Goal: Task Accomplishment & Management: Use online tool/utility

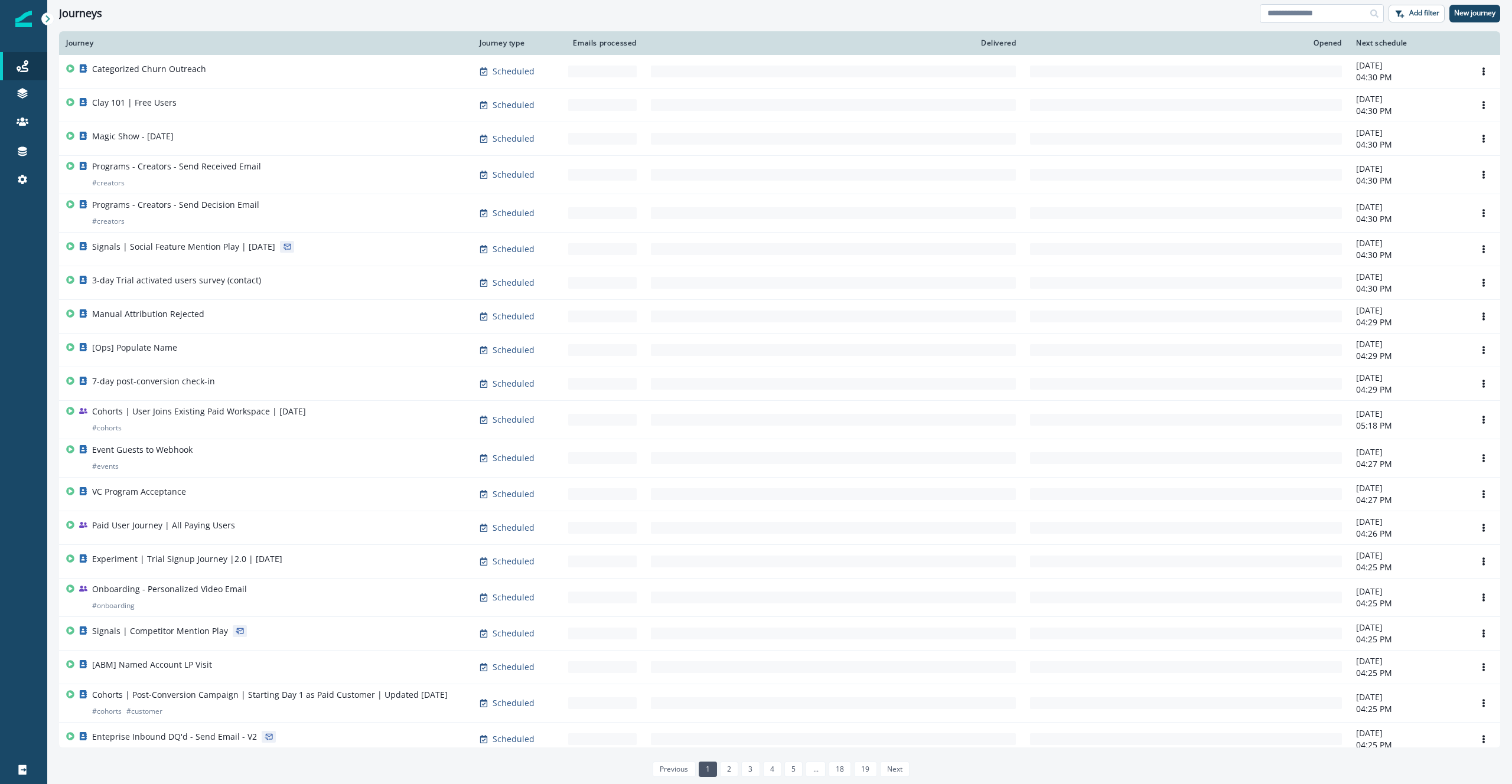
click at [1289, 15] on input at bounding box center [1322, 13] width 124 height 19
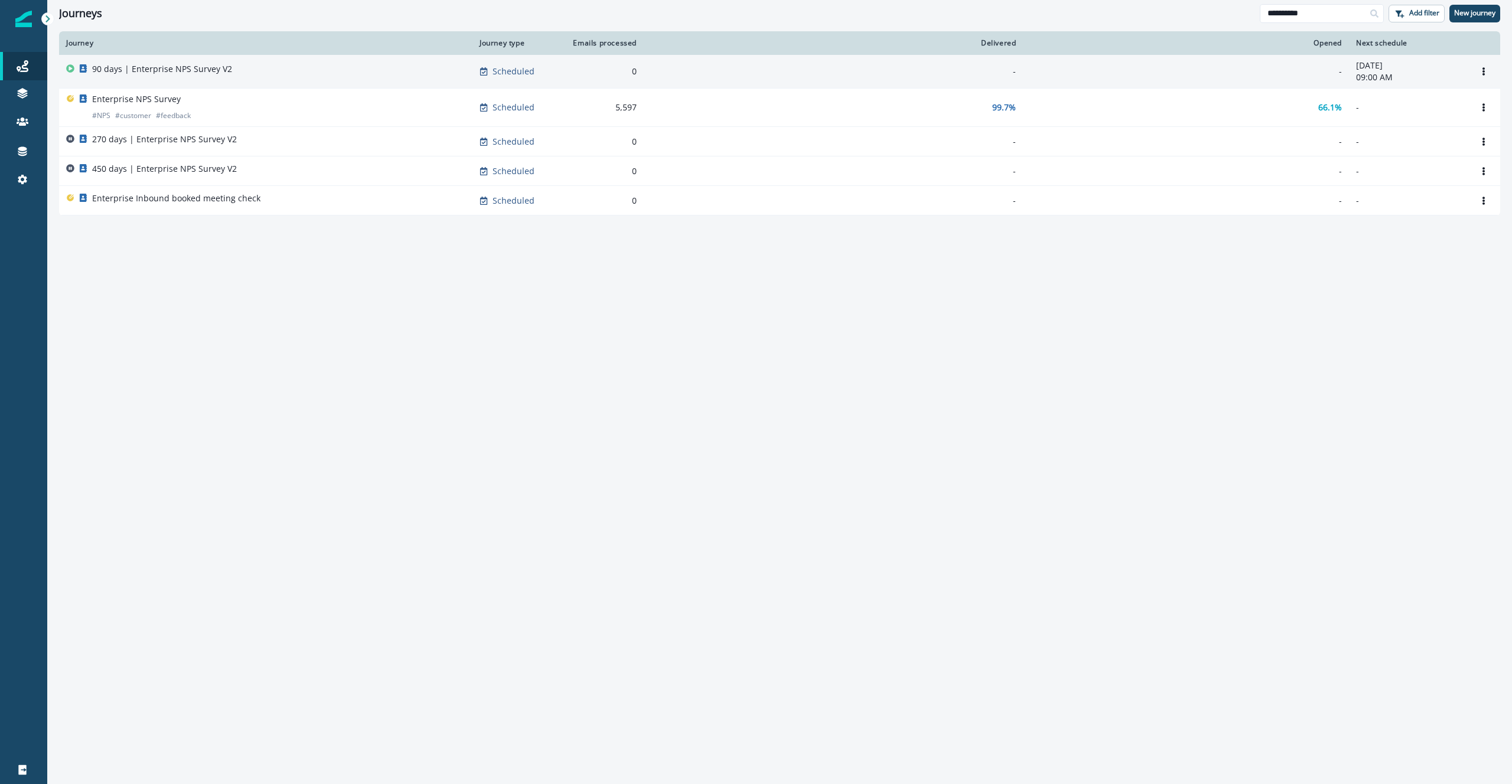
type input "**********"
click at [187, 72] on p "90 days | Enterprise NPS Survey V2" at bounding box center [162, 69] width 140 height 12
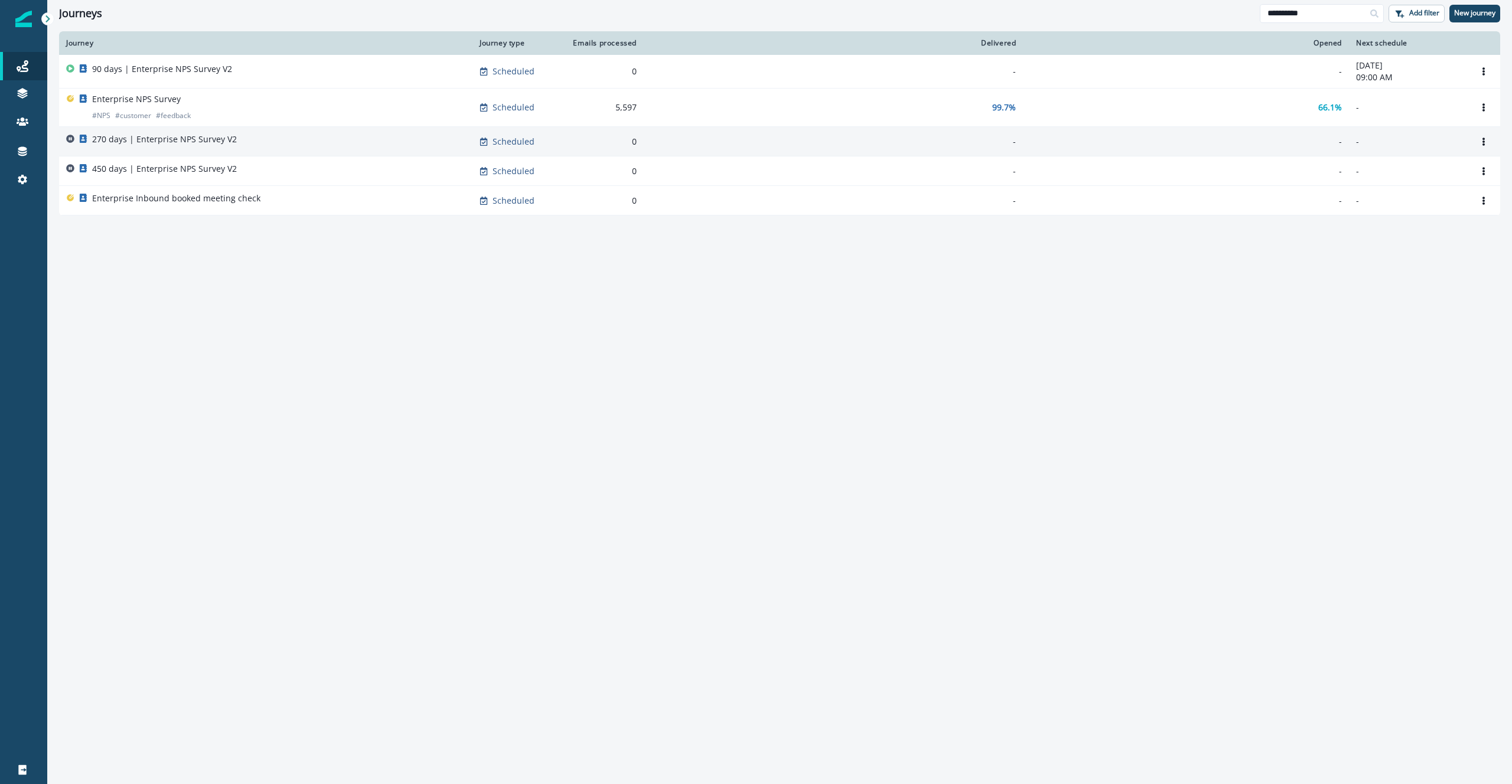
click at [183, 139] on p "270 days | Enterprise NPS Survey V2" at bounding box center [164, 139] width 145 height 12
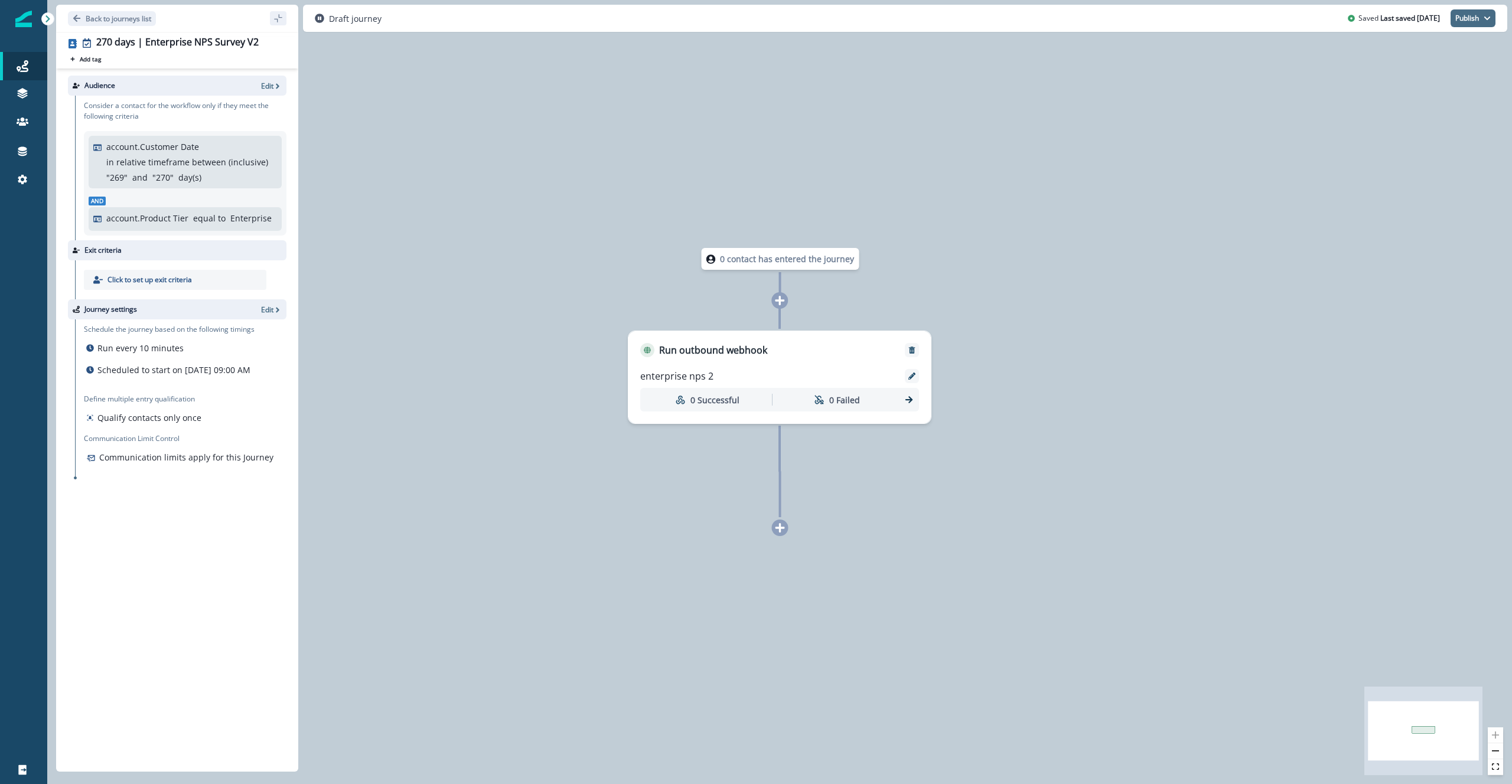
click at [1472, 15] on button "Publish" at bounding box center [1473, 18] width 45 height 17
click at [1432, 45] on button "as active journey" at bounding box center [1430, 48] width 131 height 21
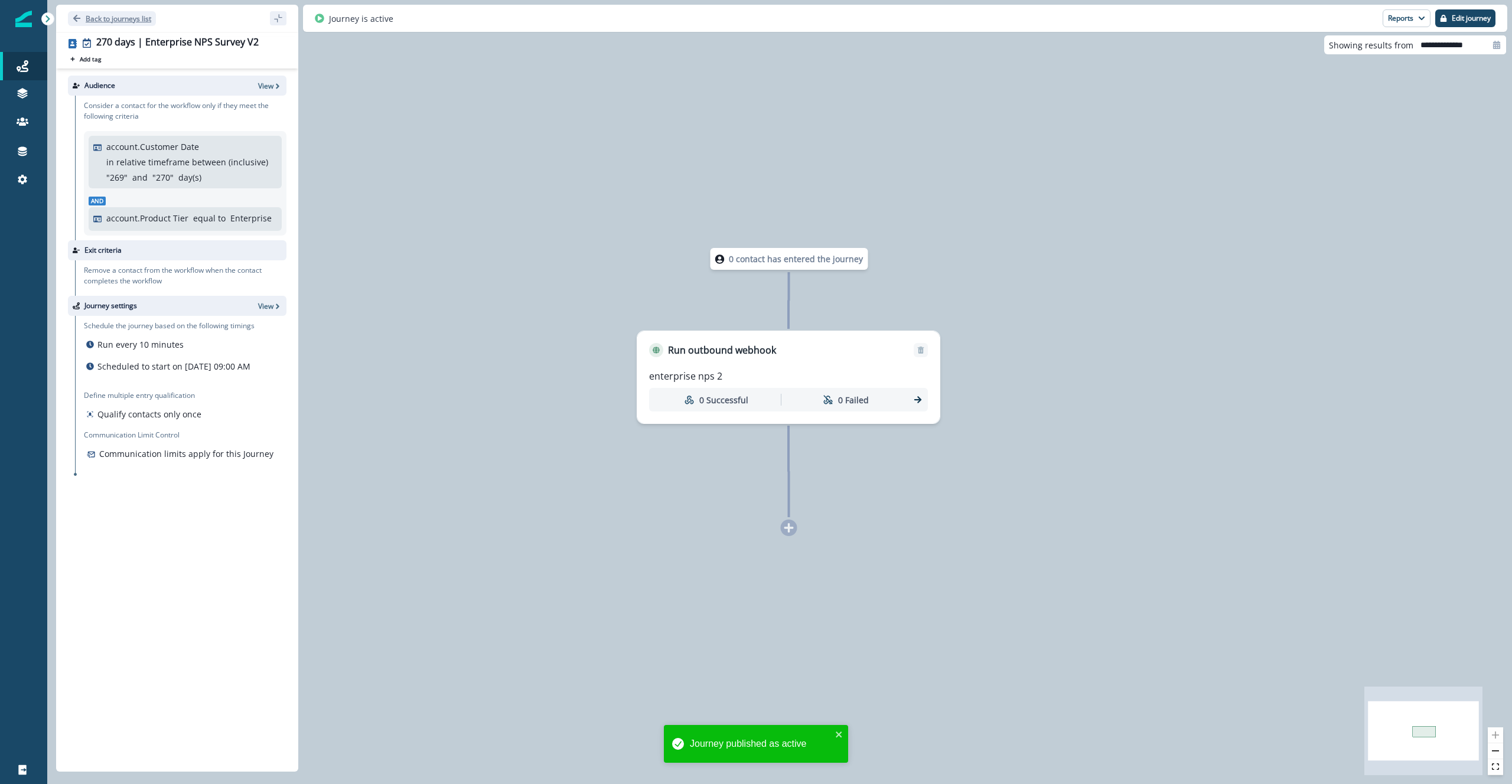
click at [86, 20] on p "Back to journeys list" at bounding box center [118, 18] width 66 height 10
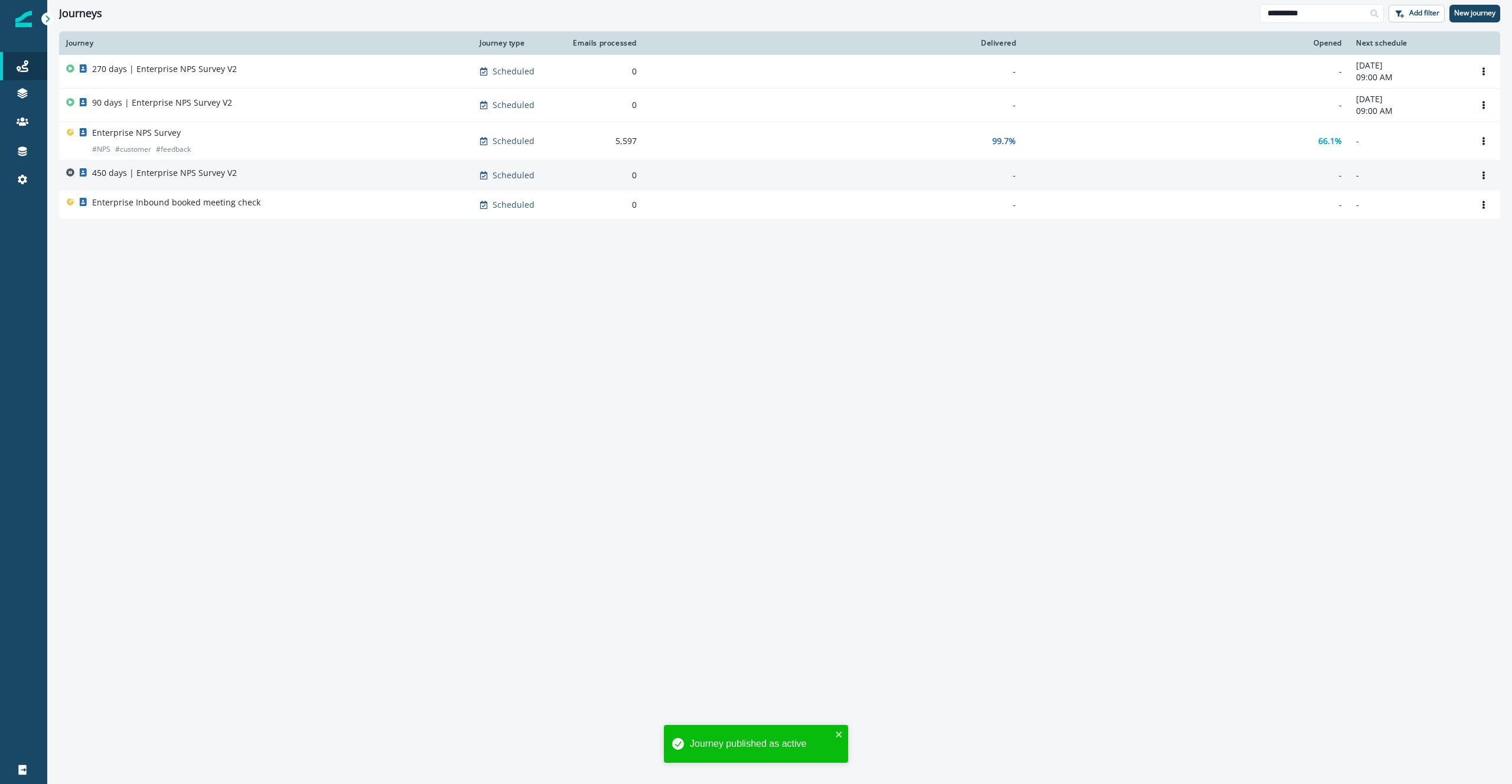
click at [194, 173] on p "450 days | Enterprise NPS Survey V2" at bounding box center [164, 173] width 145 height 12
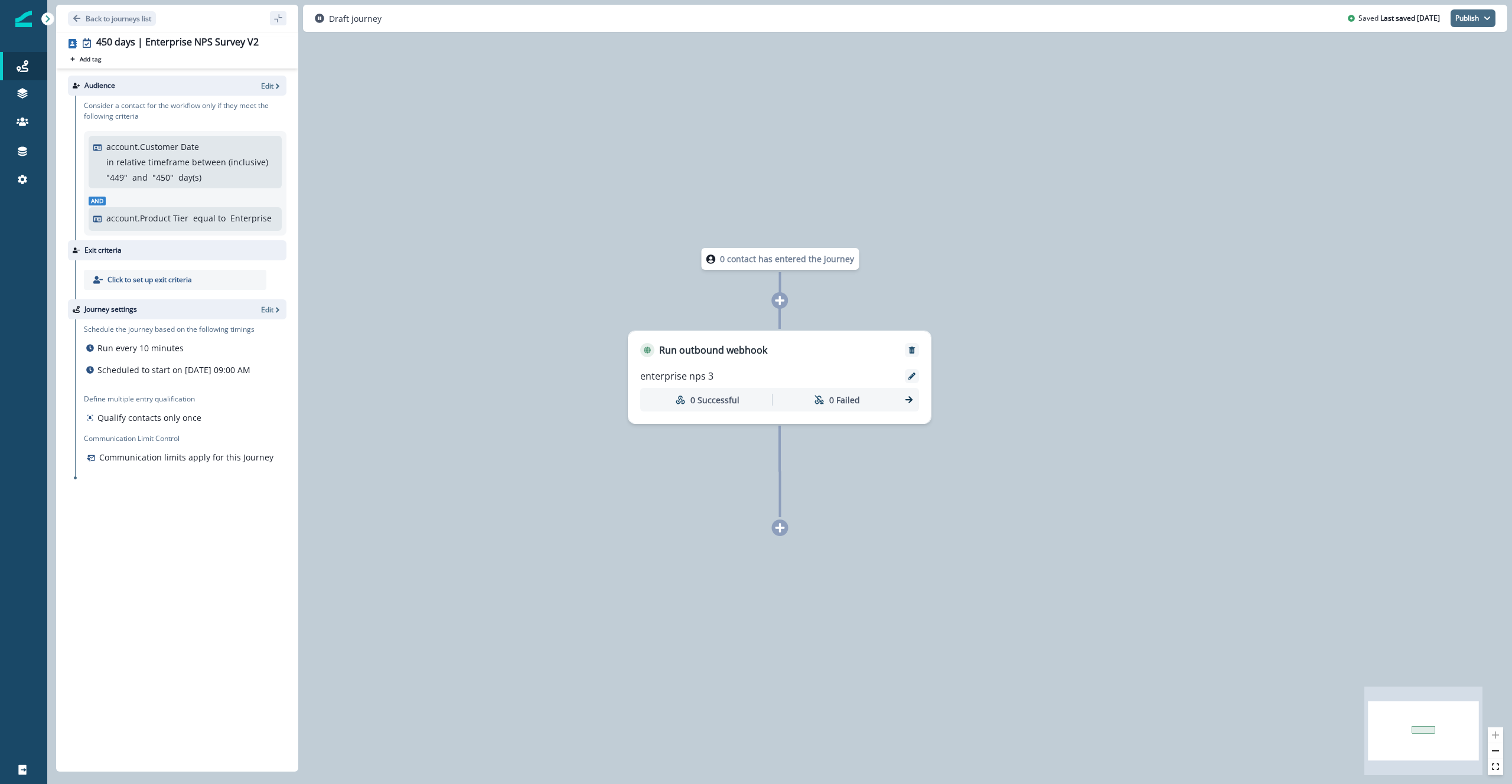
click at [1482, 15] on button "Publish" at bounding box center [1473, 18] width 45 height 17
click at [1433, 48] on button "as active journey" at bounding box center [1430, 48] width 131 height 21
click at [82, 17] on button "Back to journeys list" at bounding box center [112, 18] width 88 height 15
